Goal: Information Seeking & Learning: Learn about a topic

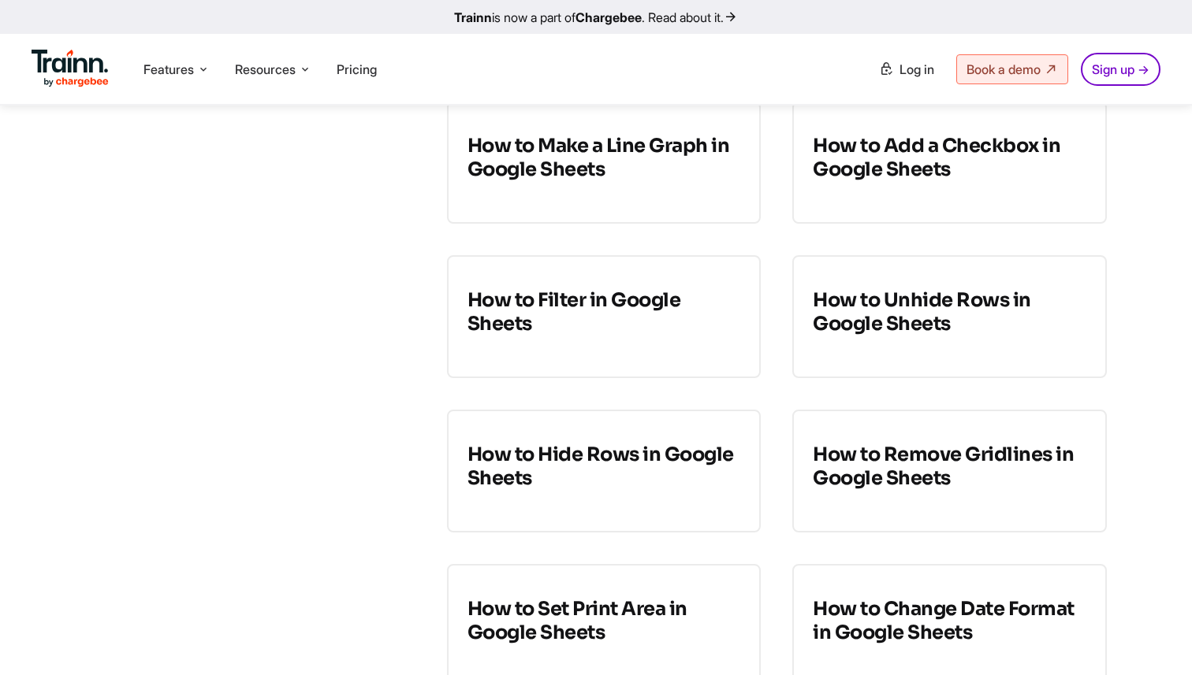
scroll to position [674, 0]
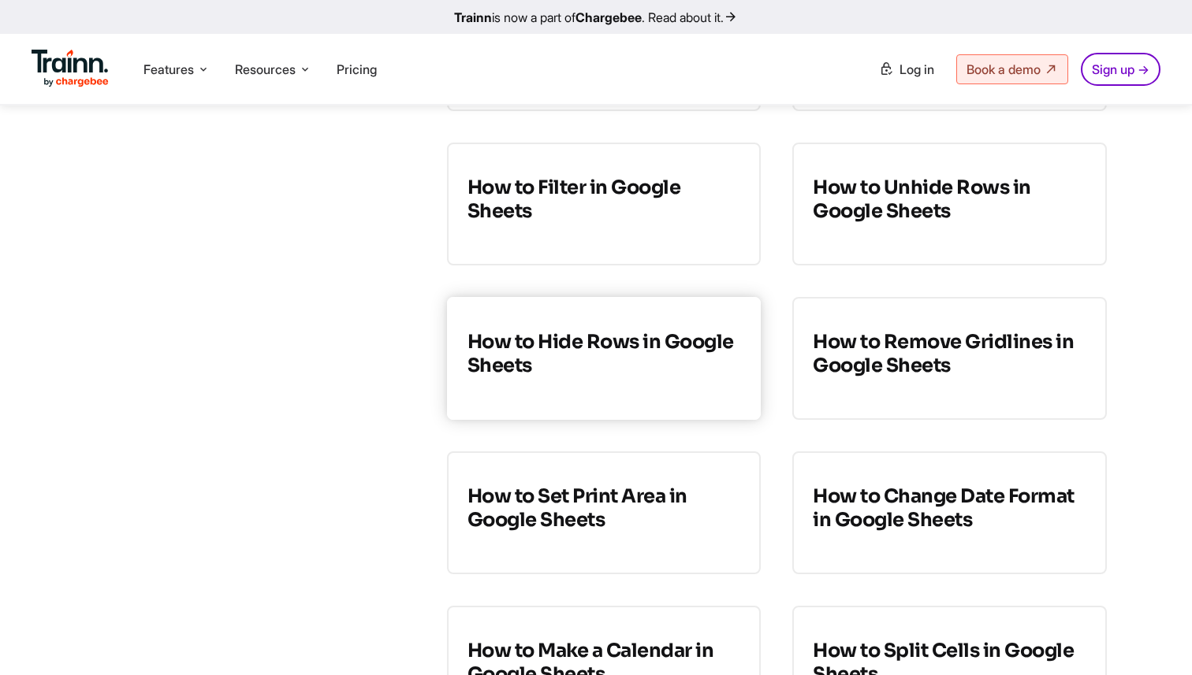
click at [645, 357] on h3 "How to Hide Rows in Google Sheets" at bounding box center [603, 353] width 273 height 47
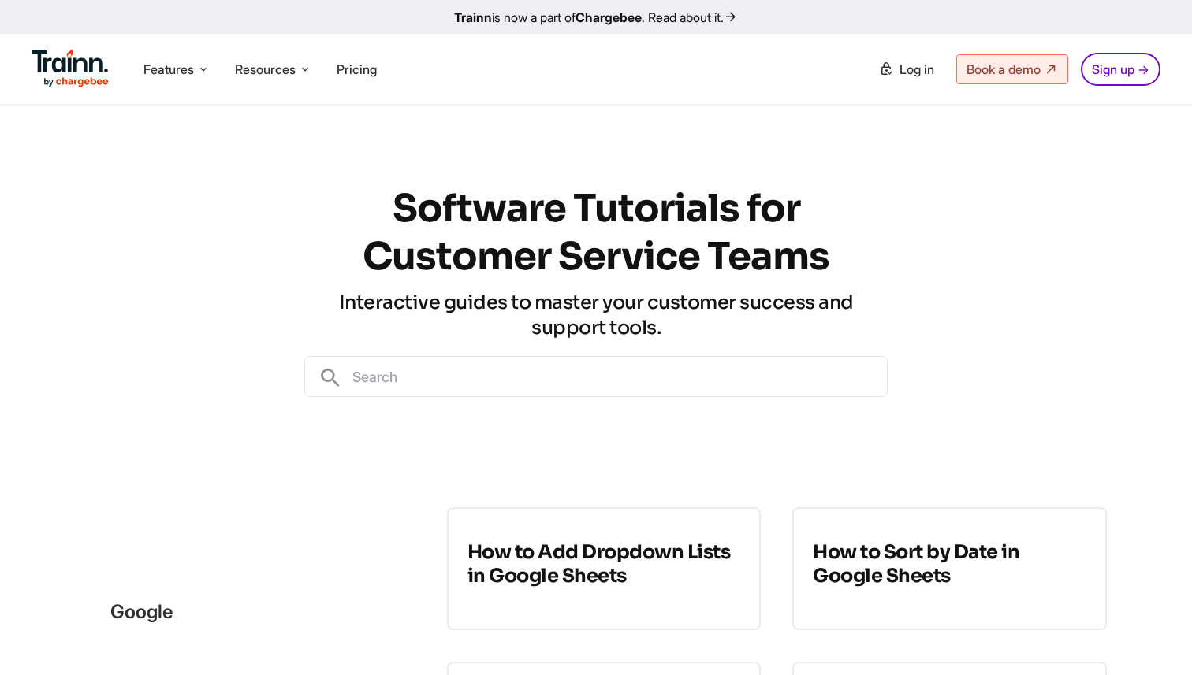
click at [526, 373] on input "text" at bounding box center [615, 376] width 544 height 39
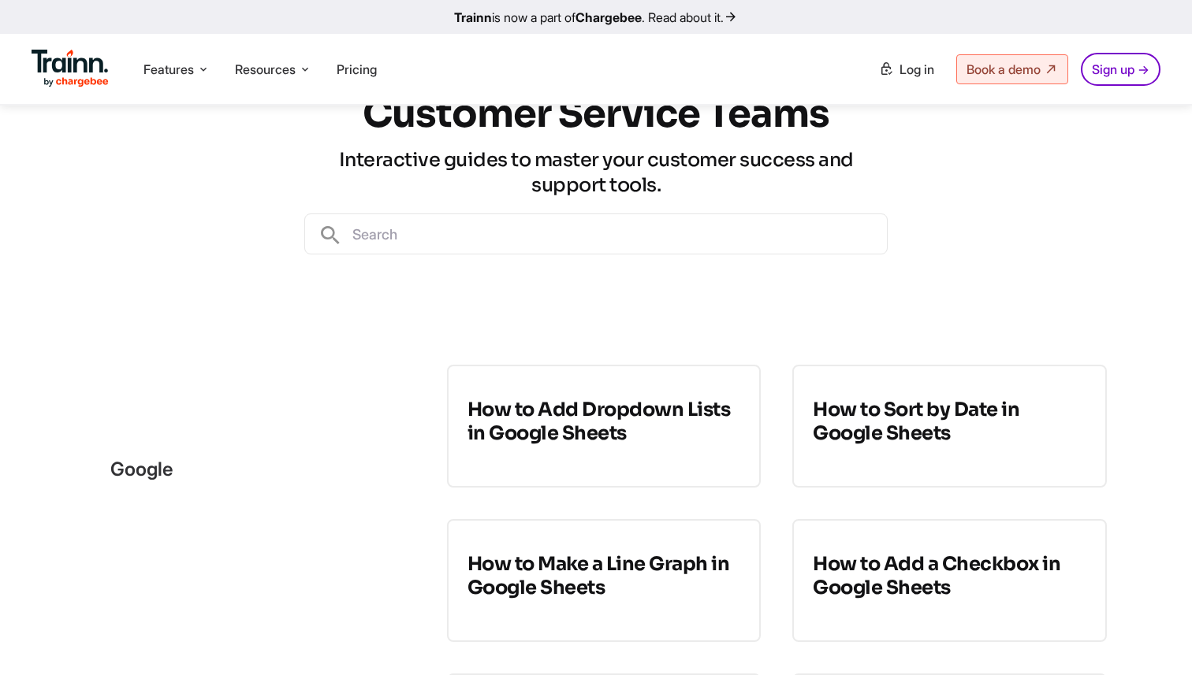
scroll to position [147, 0]
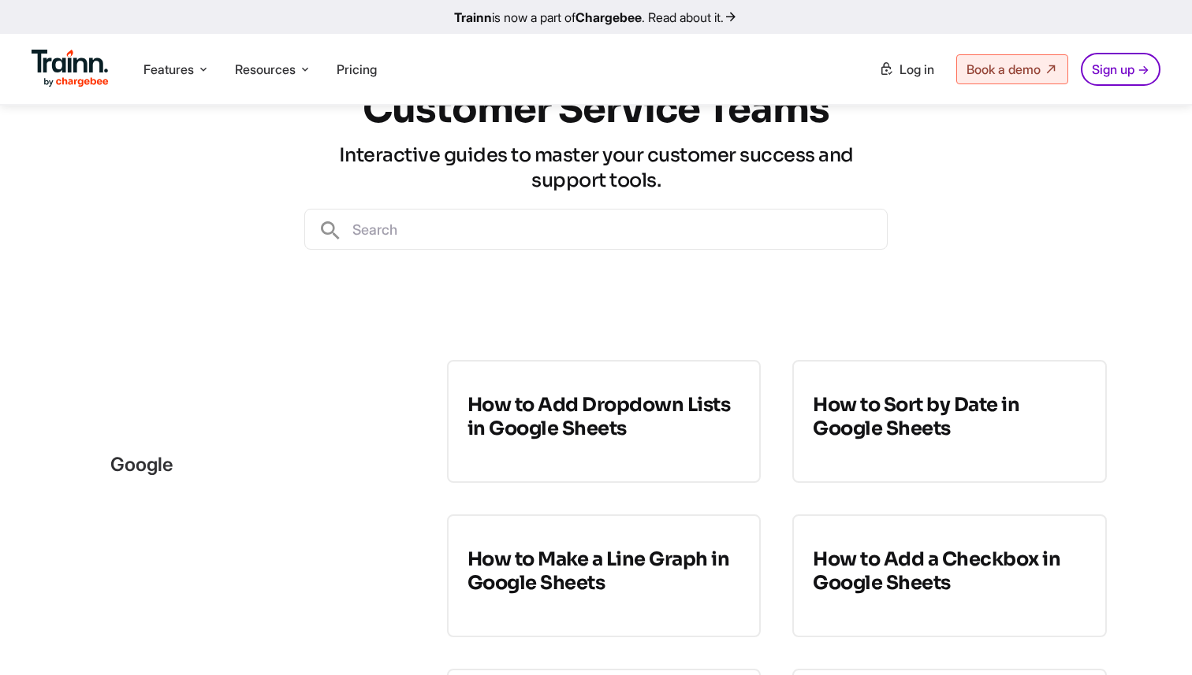
click at [528, 227] on input "text" at bounding box center [615, 229] width 544 height 39
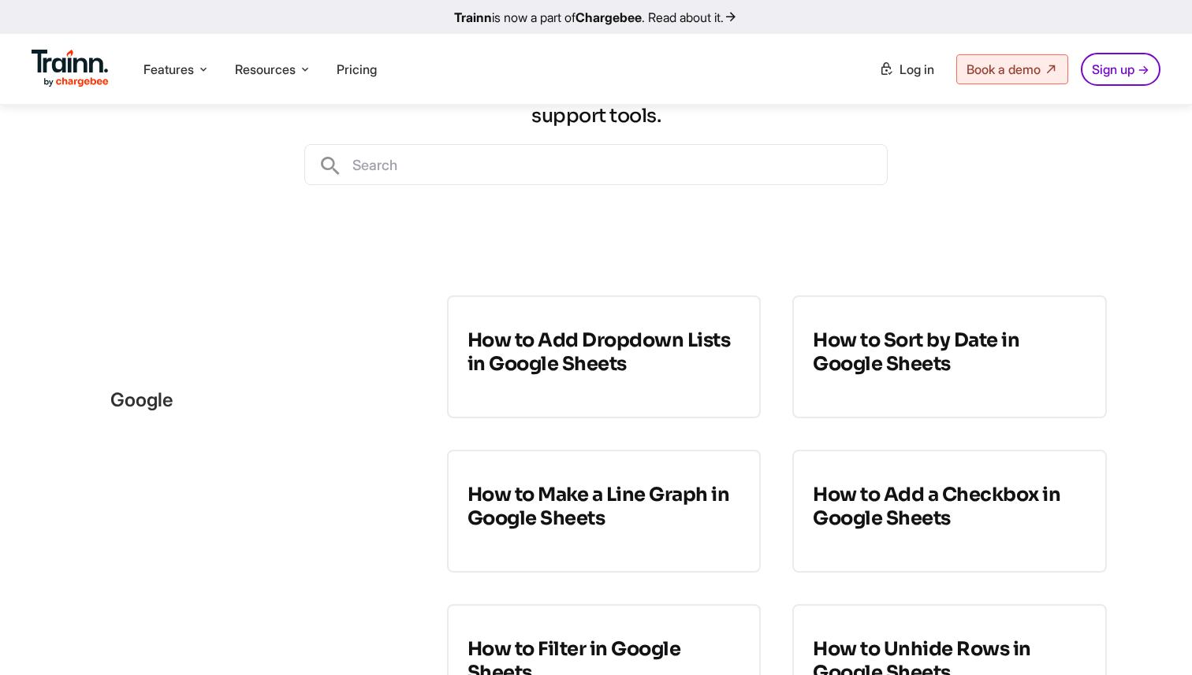
scroll to position [202, 0]
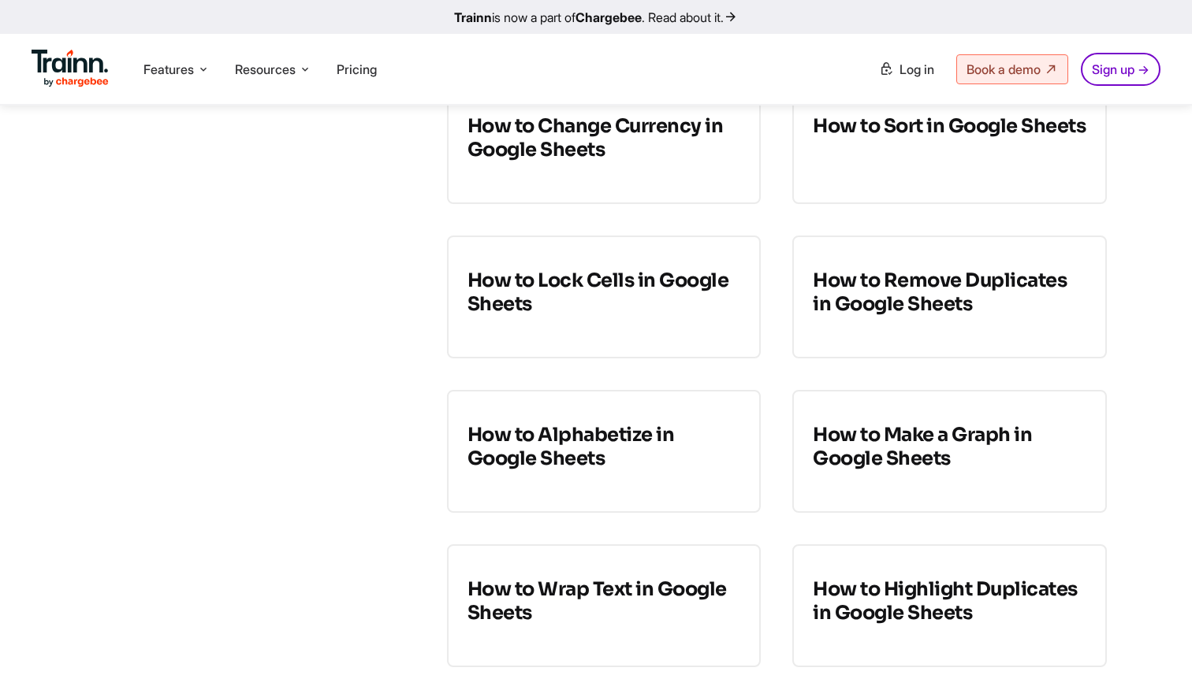
scroll to position [2423, 0]
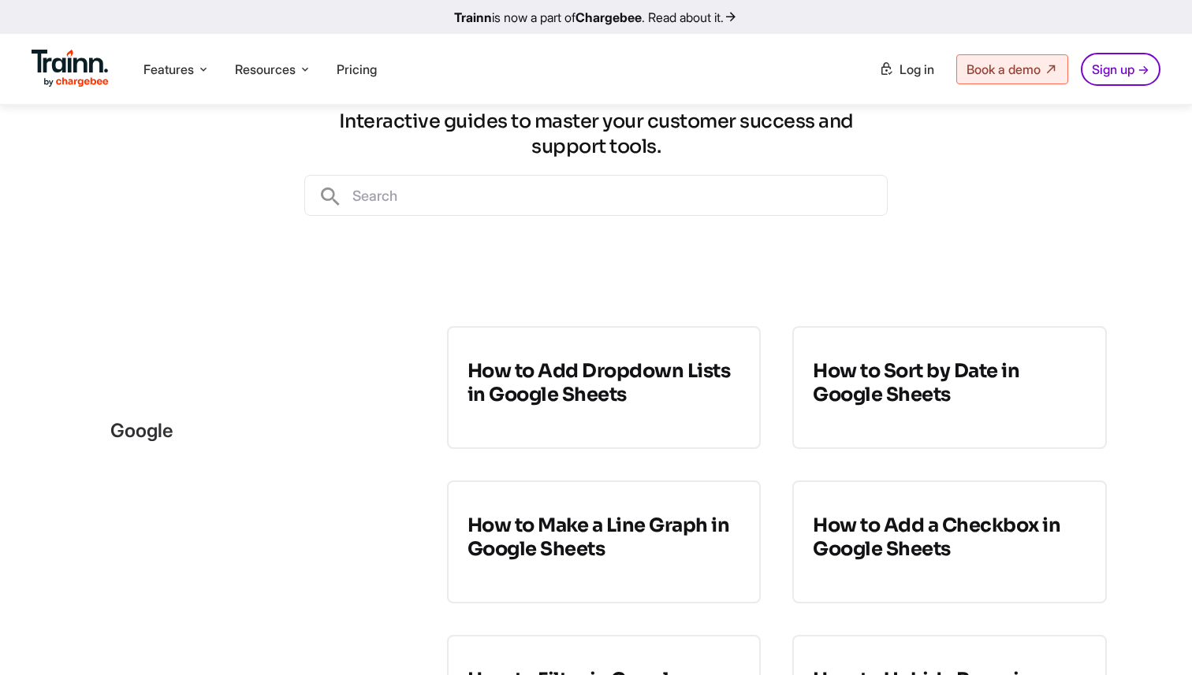
scroll to position [184, 0]
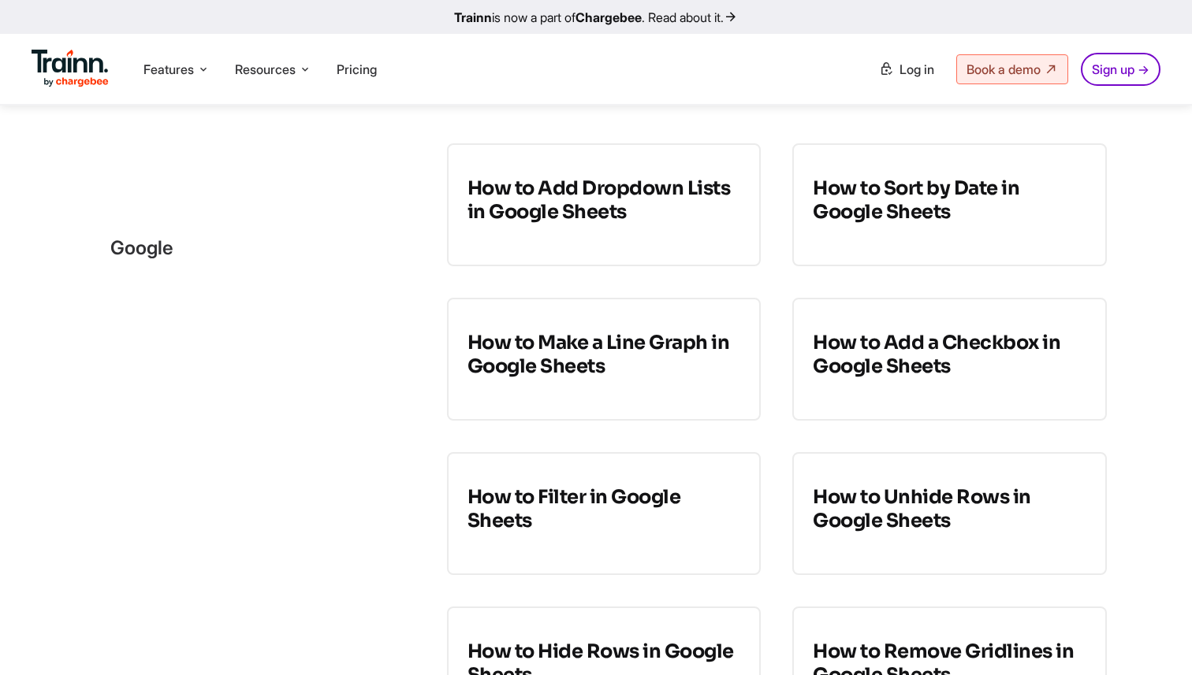
scroll to position [391, 0]
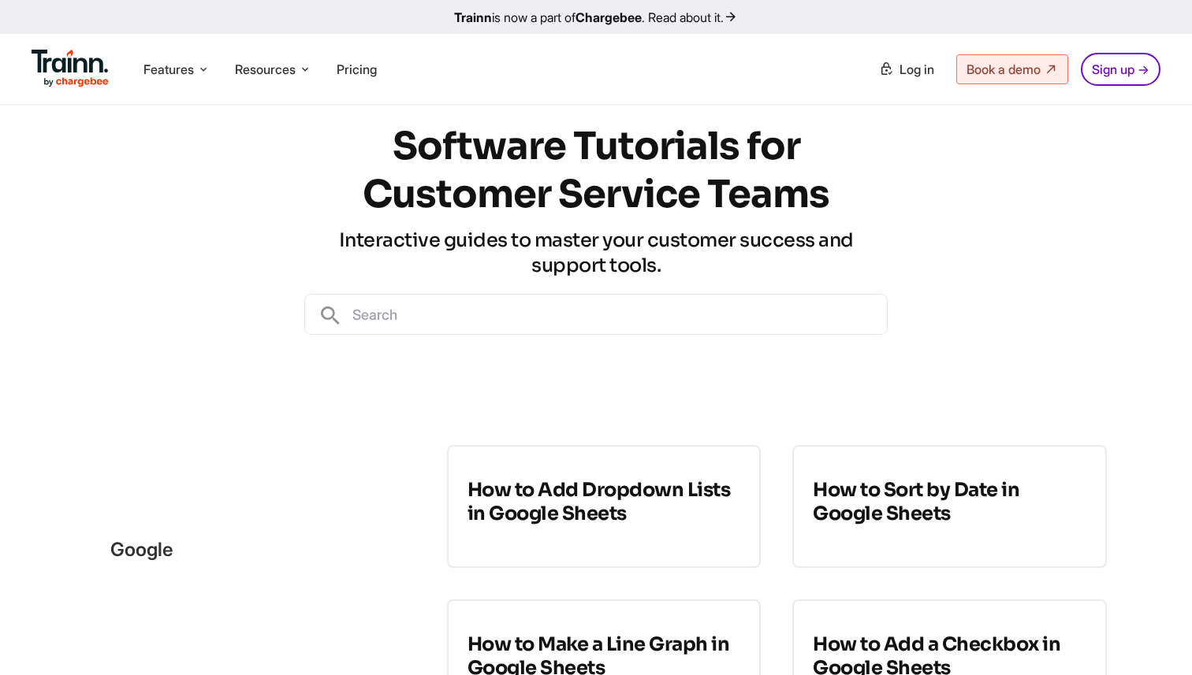
scroll to position [0, 0]
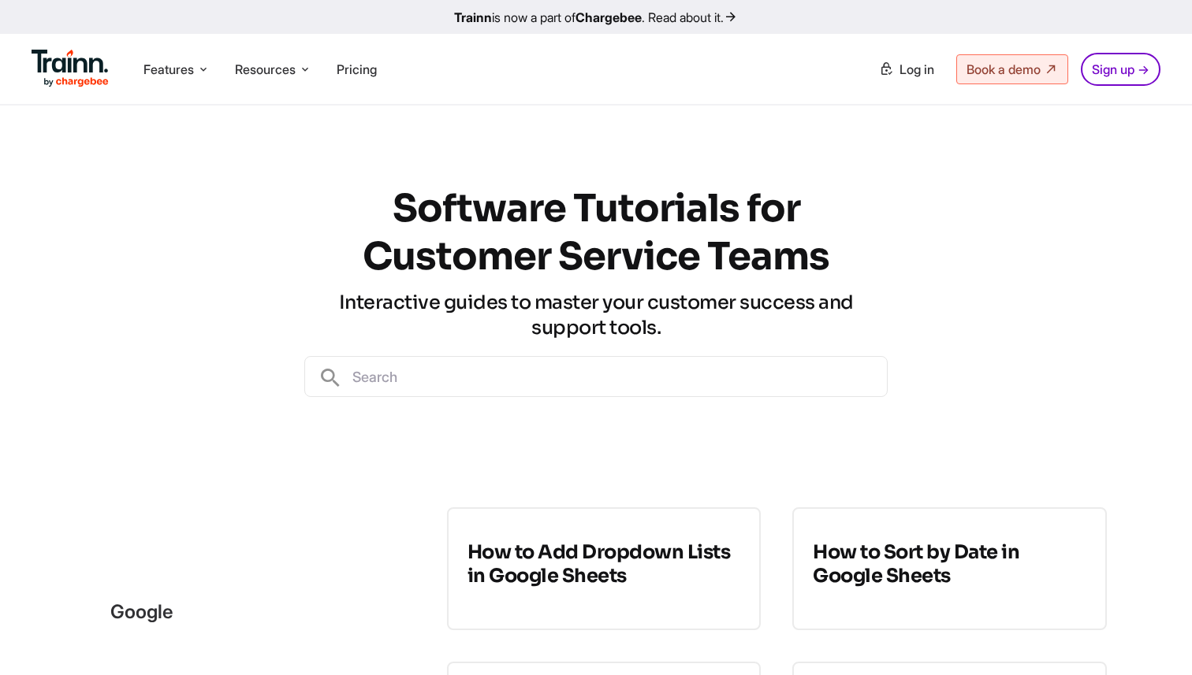
click at [736, 371] on input "text" at bounding box center [615, 376] width 544 height 39
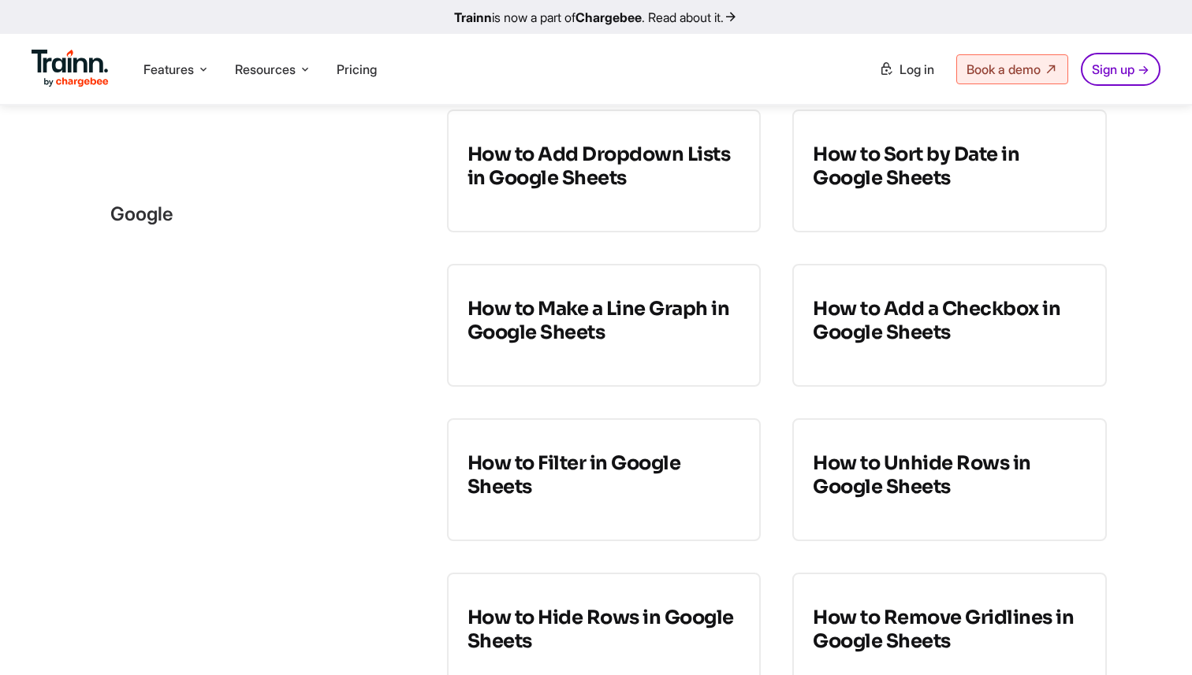
scroll to position [403, 0]
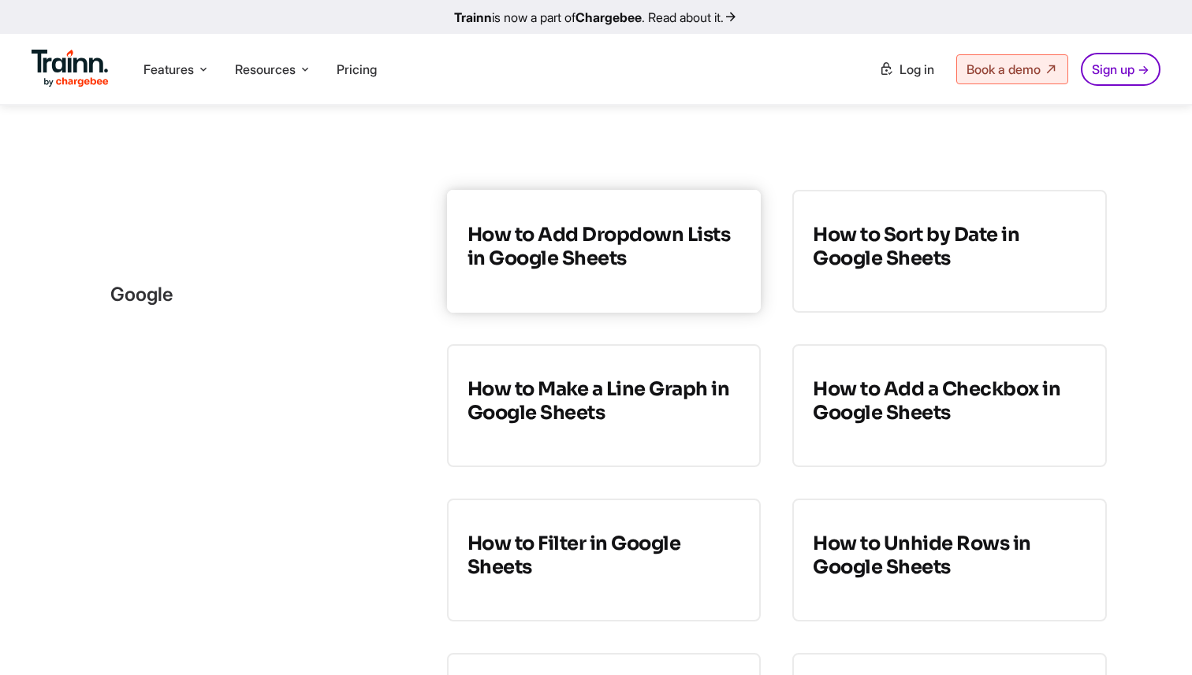
scroll to position [311, 0]
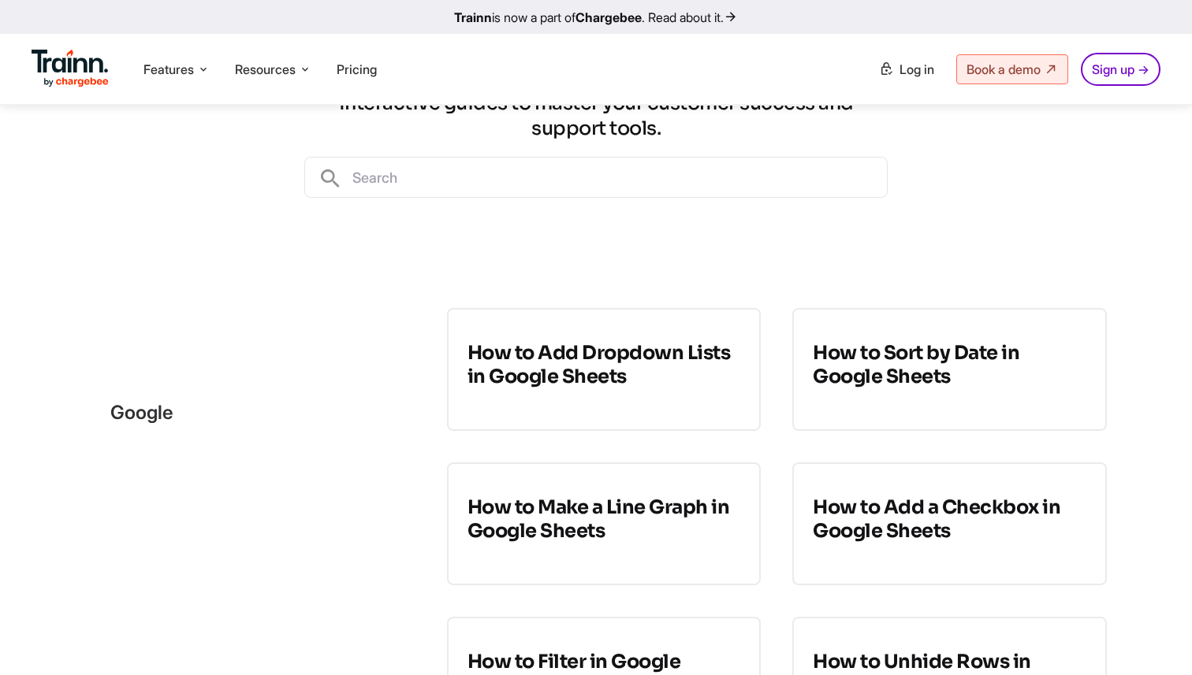
scroll to position [184, 0]
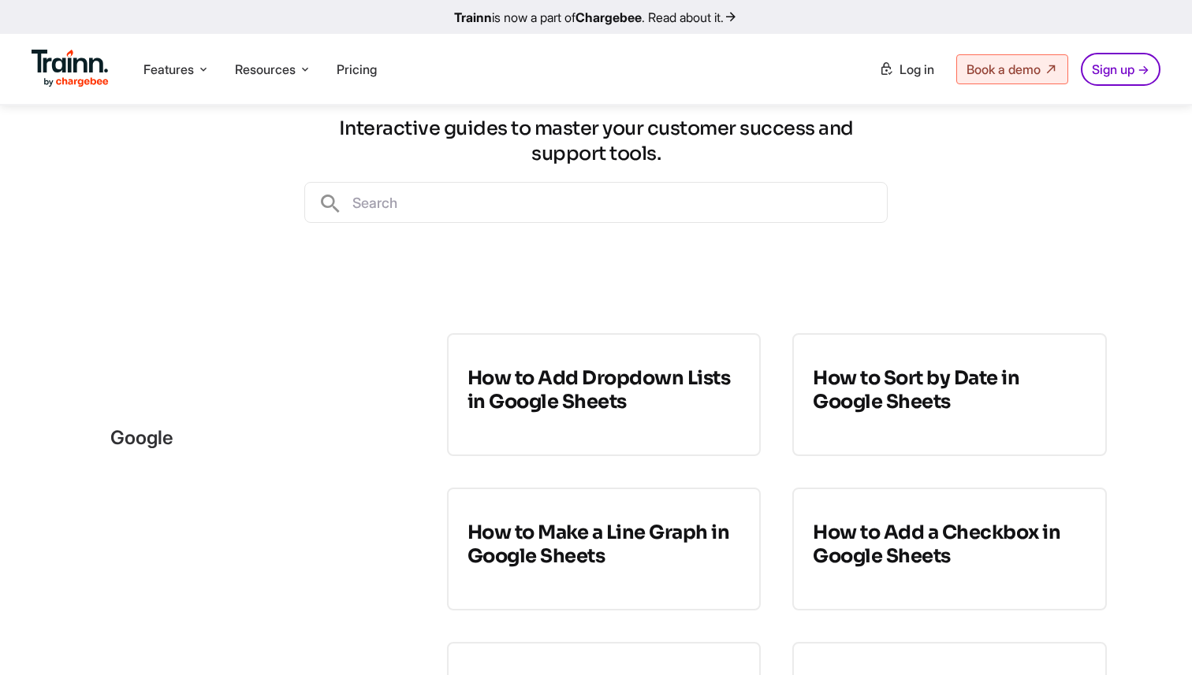
scroll to position [172, 0]
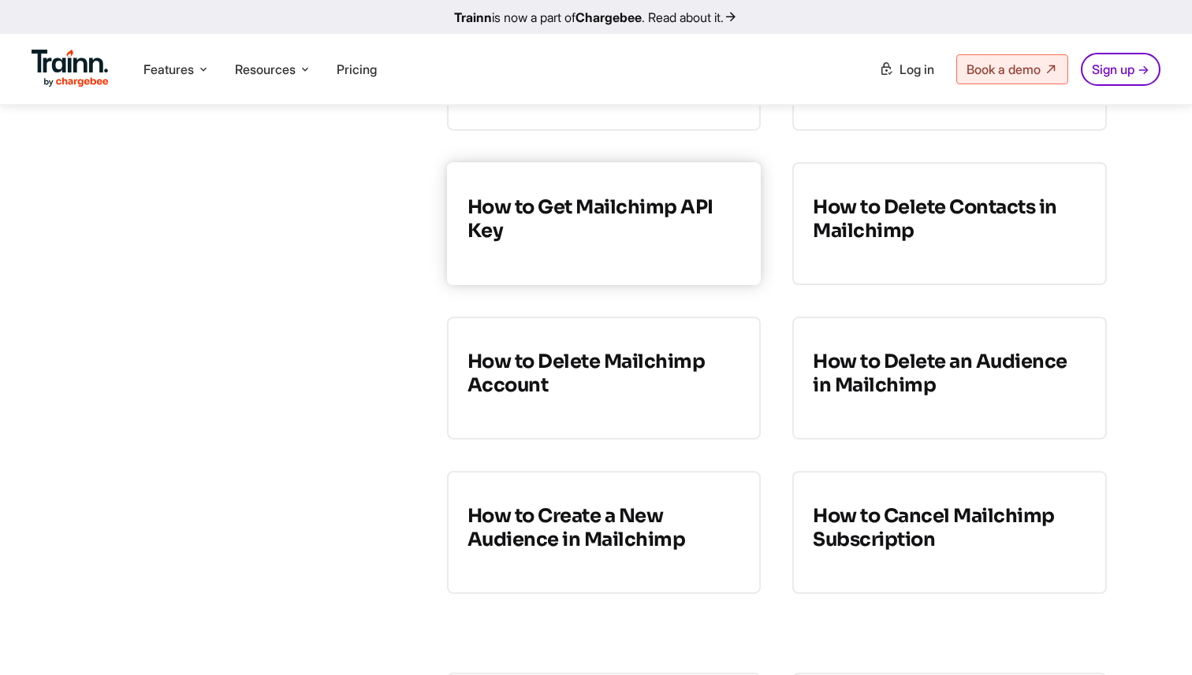
scroll to position [3354, 0]
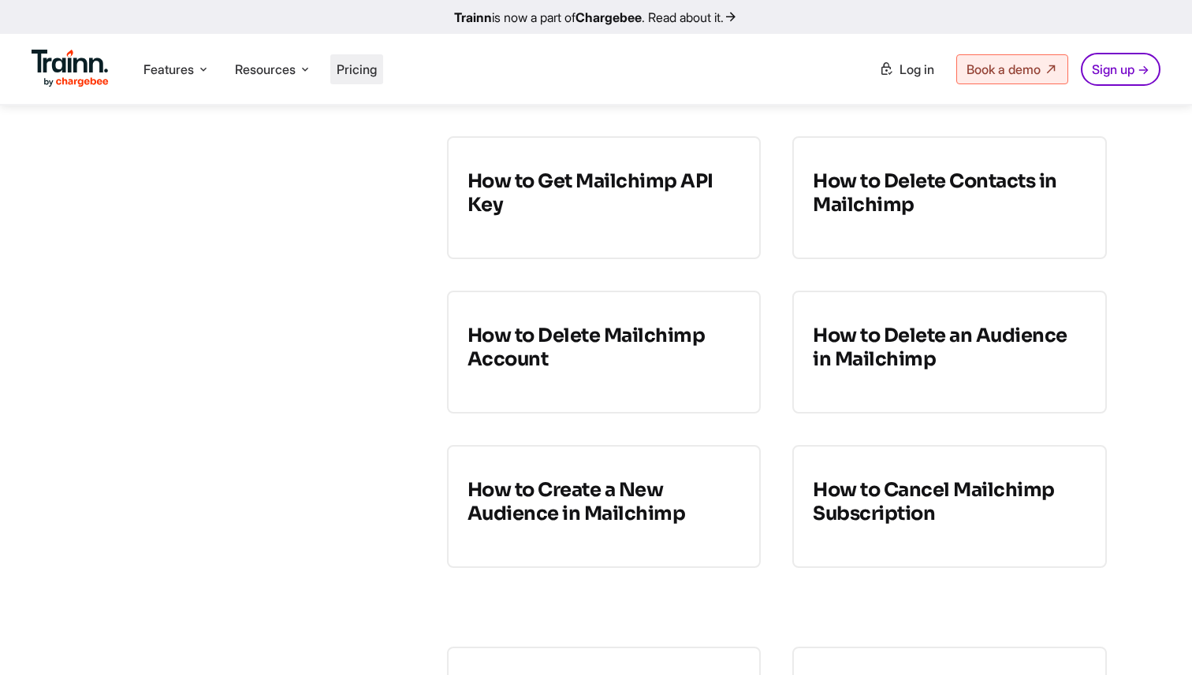
click at [333, 81] on li "Pricing" at bounding box center [356, 69] width 53 height 30
click at [346, 73] on span "Pricing" at bounding box center [357, 69] width 40 height 16
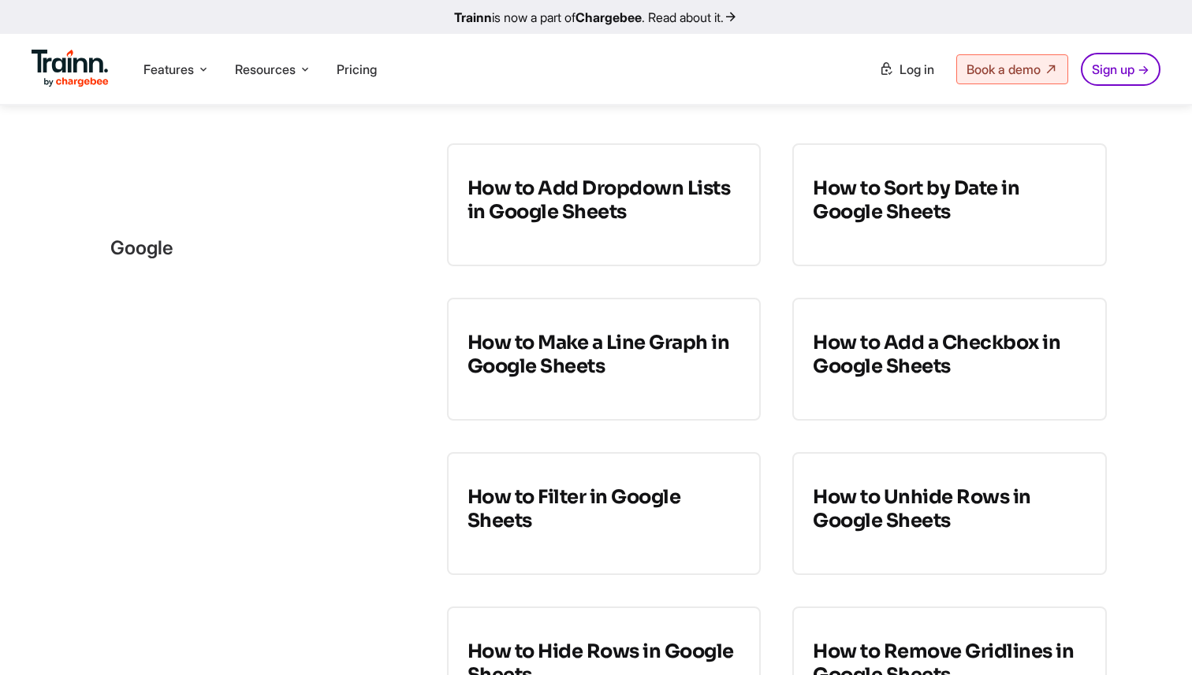
scroll to position [363, 0]
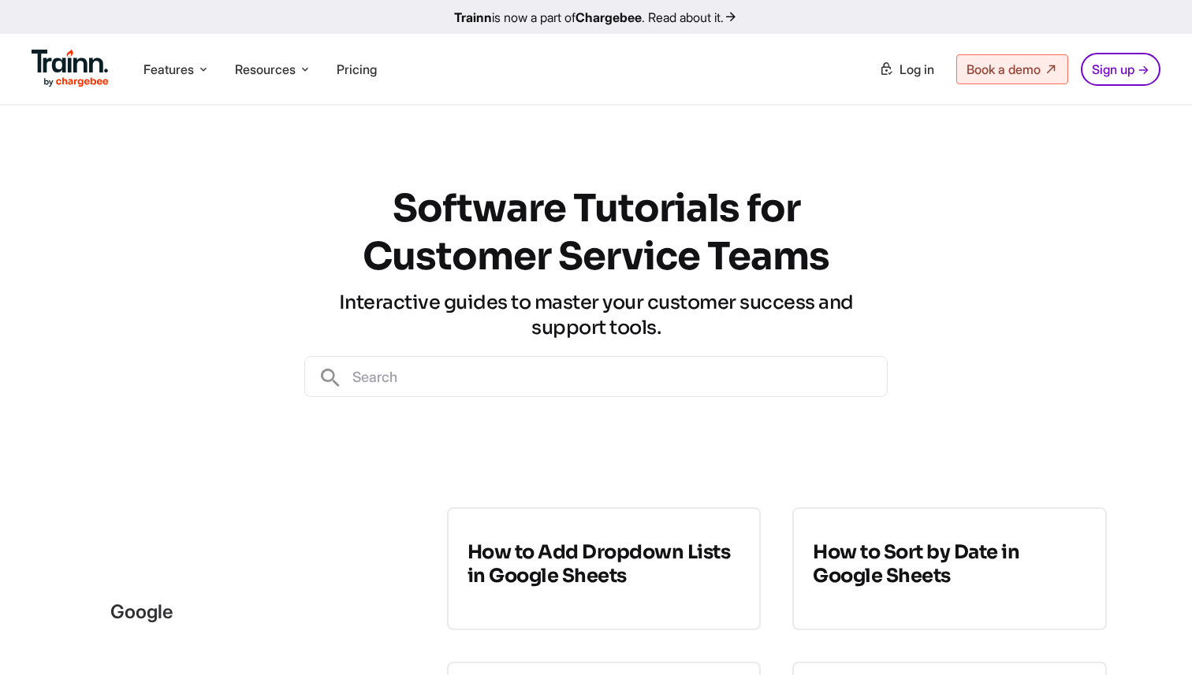
click at [662, 389] on input "text" at bounding box center [615, 376] width 544 height 39
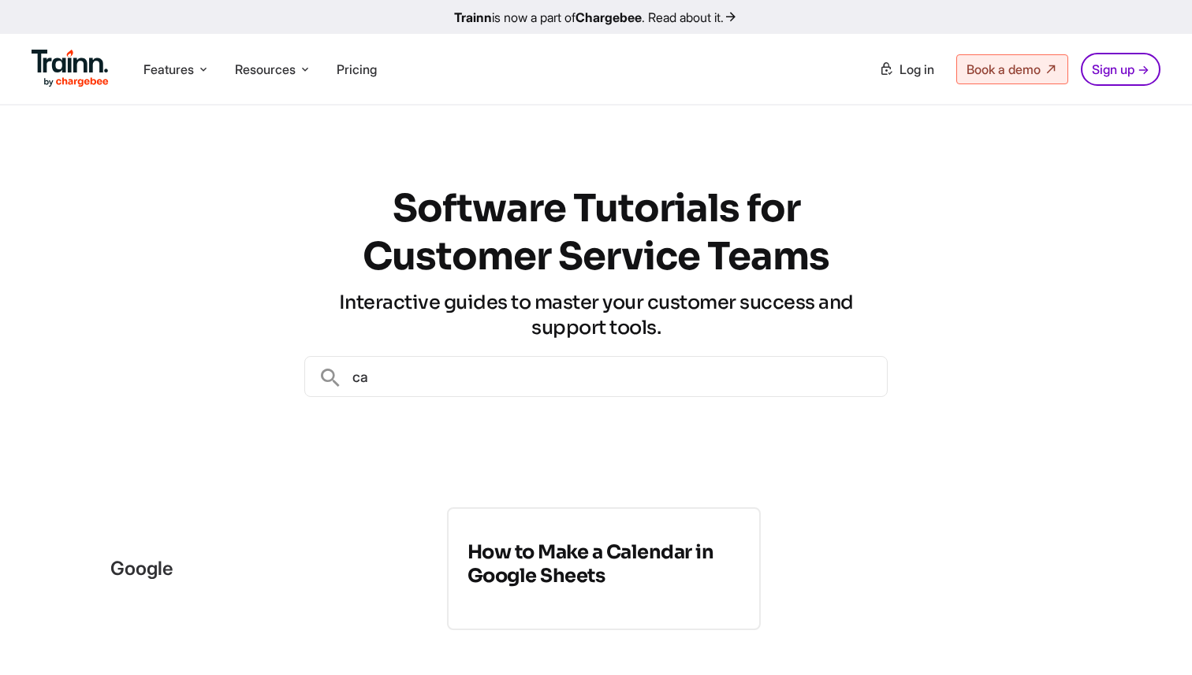
type input "c"
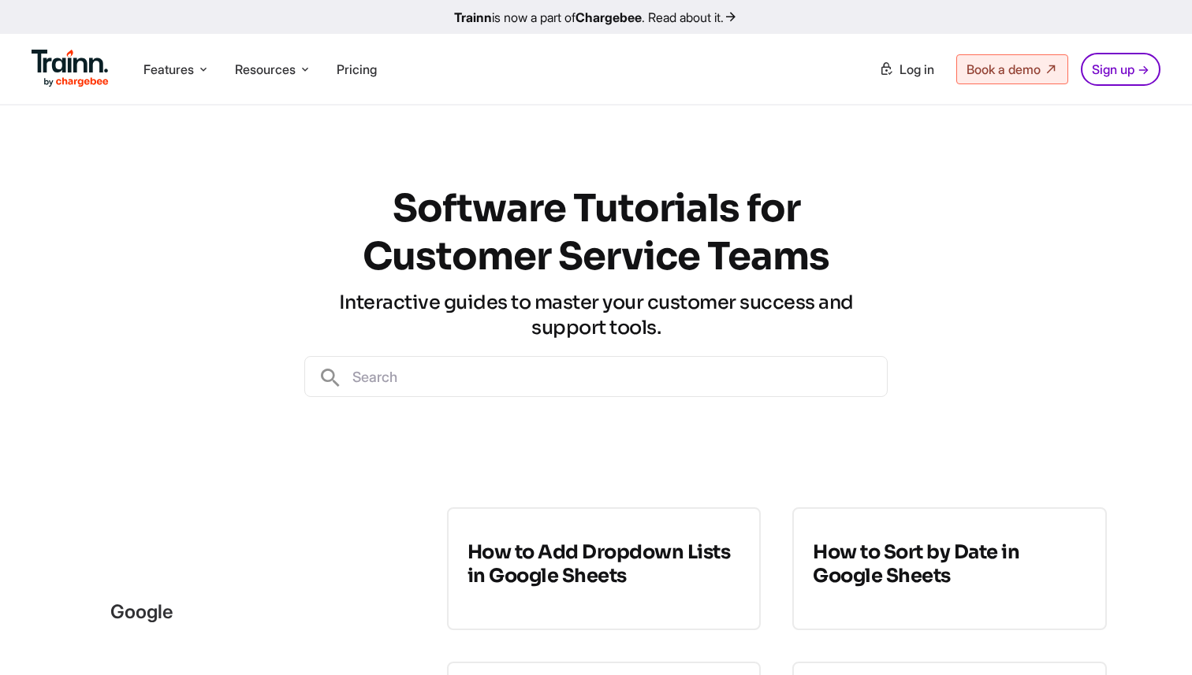
click at [159, 373] on div "Software Tutorials for Customer Service Teams Interactive guides to master your…" at bounding box center [596, 291] width 1192 height 370
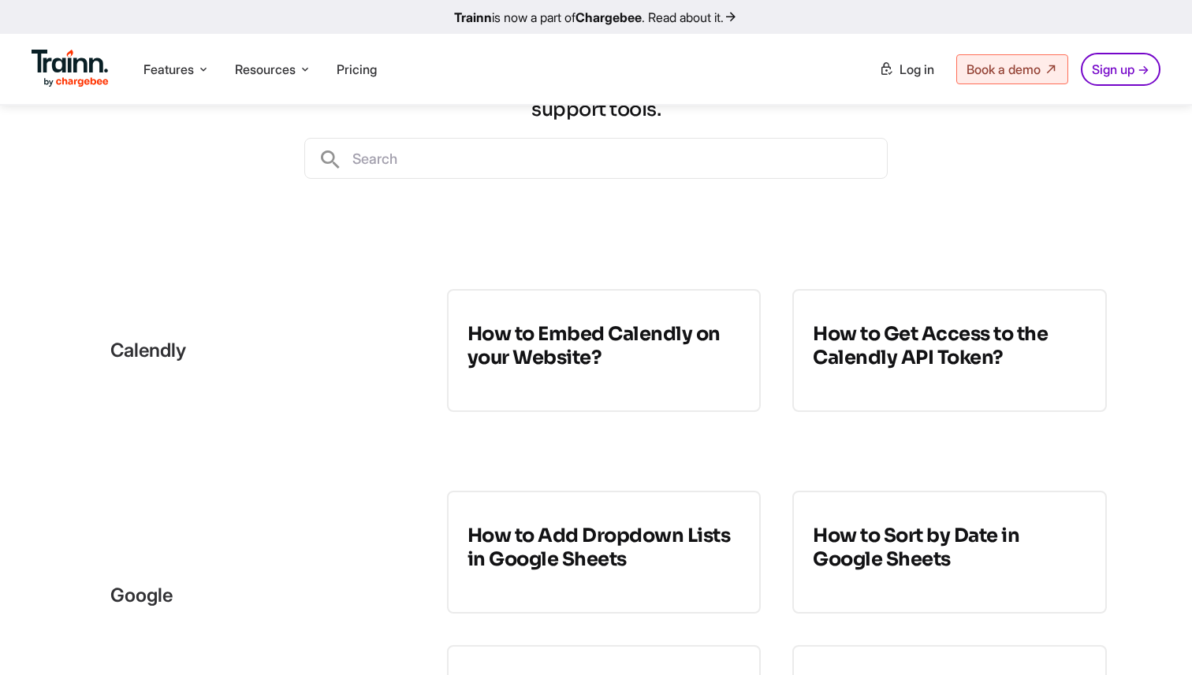
scroll to position [221, 0]
